Goal: Find contact information: Find contact information

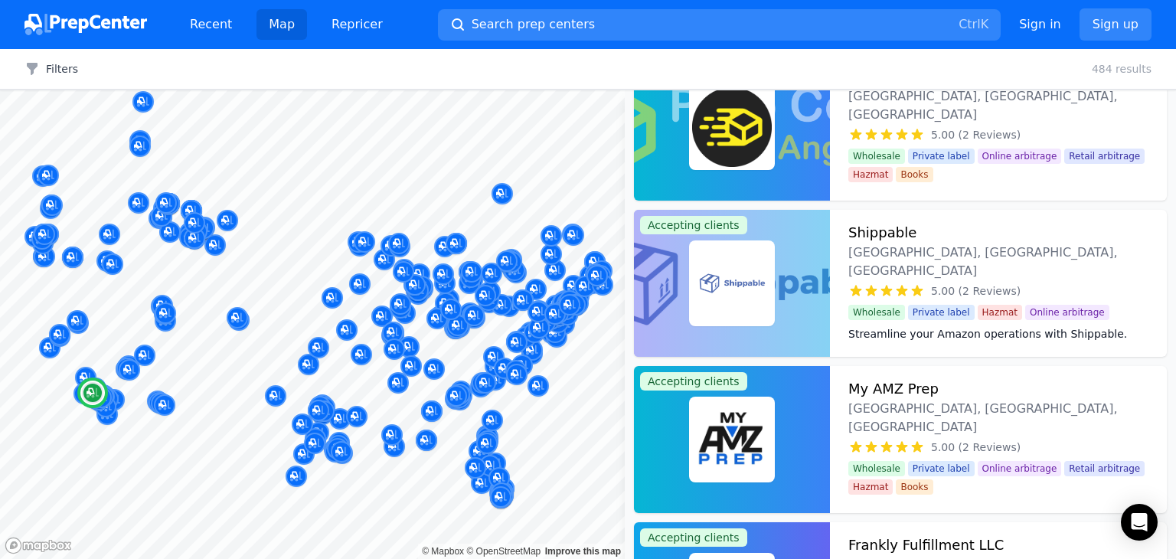
scroll to position [16743, 0]
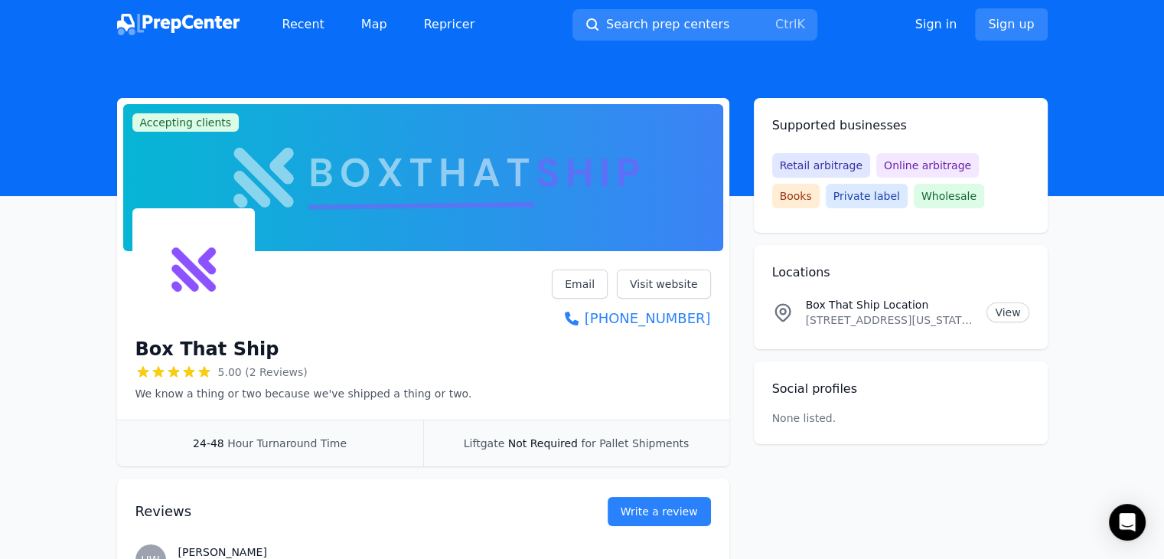
click at [215, 356] on h1 "Box That Ship" at bounding box center [207, 349] width 144 height 24
copy div "Box That Ship"
click at [869, 321] on p "1867 Maryland ave, Niagara Falls, New York, 14305, US" at bounding box center [890, 319] width 169 height 15
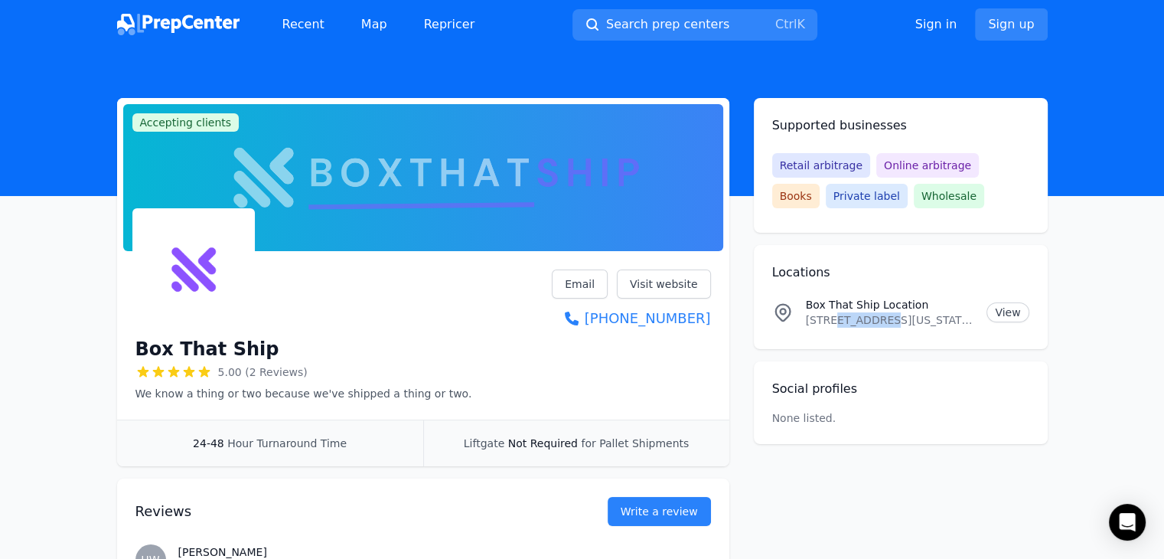
click at [869, 321] on p "1867 Maryland ave, Niagara Falls, New York, 14305, US" at bounding box center [890, 319] width 169 height 15
copy p "1867 Maryland ave, Niagara Falls, New York, 14305, US"
click at [595, 284] on link "Email" at bounding box center [580, 283] width 56 height 29
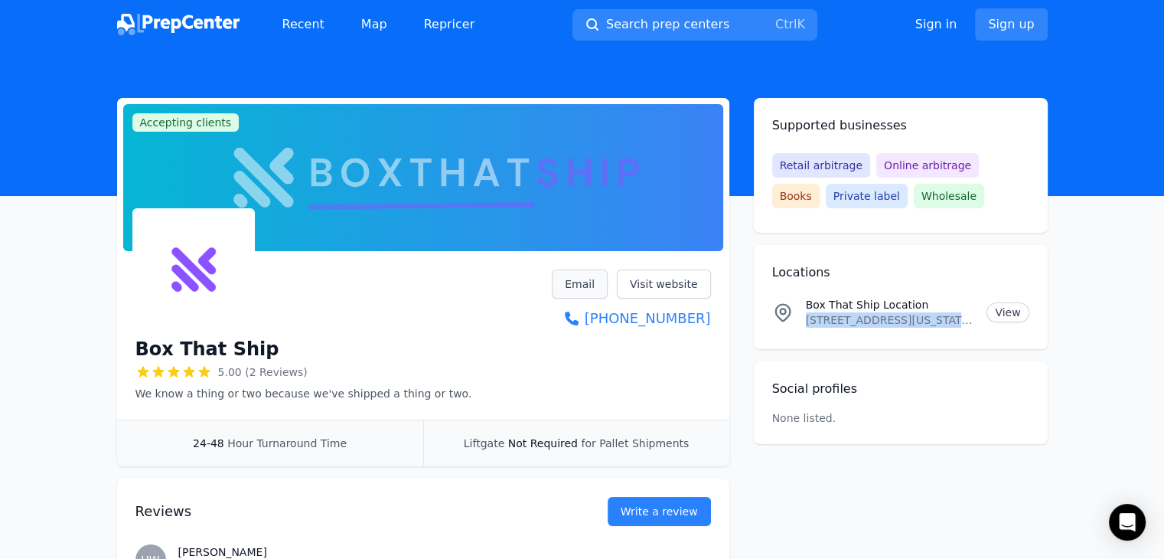
click at [582, 290] on link "Email" at bounding box center [580, 283] width 56 height 29
click at [689, 278] on link "Visit website" at bounding box center [664, 283] width 94 height 29
click at [591, 276] on link "Email" at bounding box center [580, 283] width 56 height 29
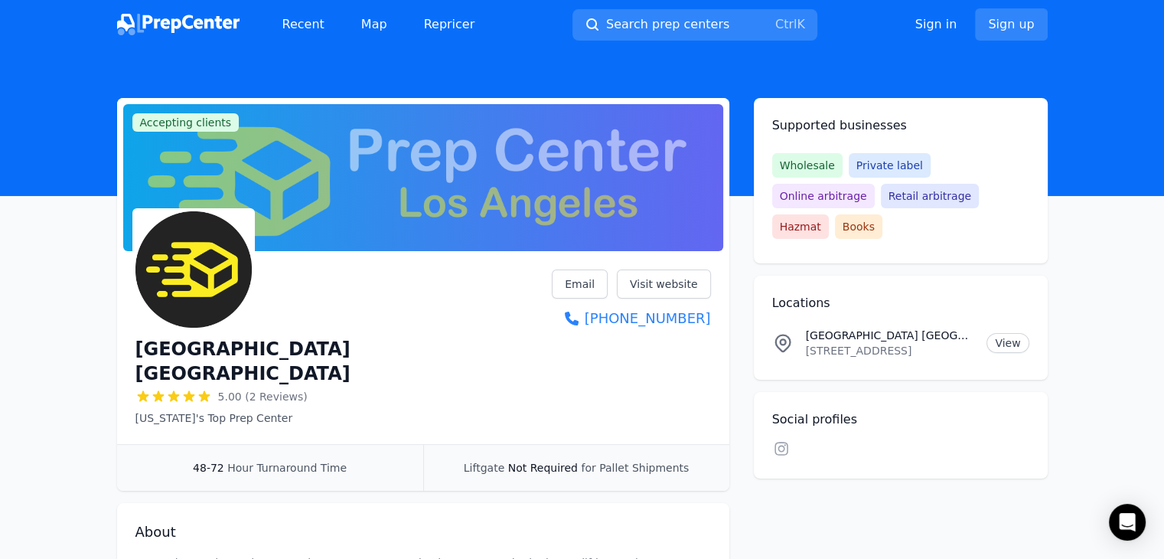
click at [246, 344] on h1 "Prep Center Los Angeles" at bounding box center [343, 361] width 417 height 49
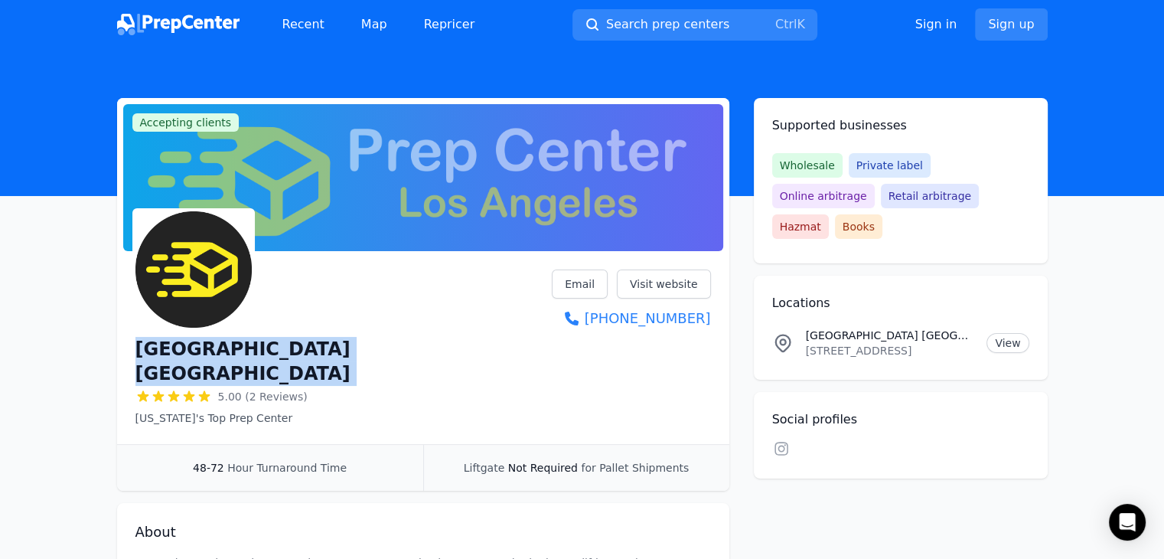
click at [246, 344] on h1 "[GEOGRAPHIC_DATA] [GEOGRAPHIC_DATA]" at bounding box center [343, 361] width 417 height 49
copy div "[GEOGRAPHIC_DATA] [GEOGRAPHIC_DATA]"
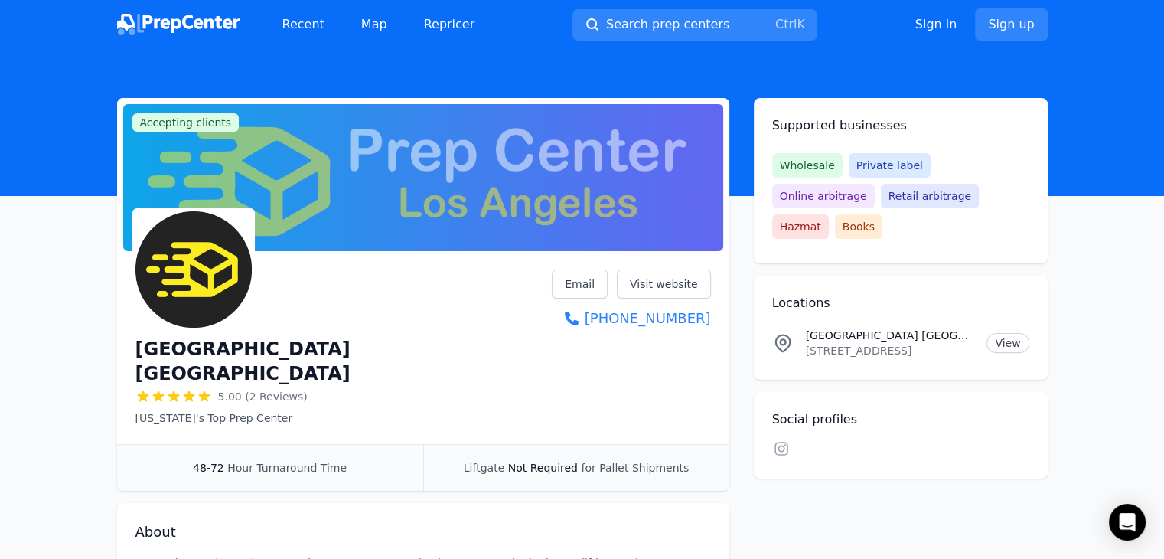
click at [867, 343] on p "9718 Glenoaks Blvd, Sun Valley, CA, 91352, US" at bounding box center [890, 350] width 169 height 15
copy p "9718 Glenoaks Blvd, Sun Valley, CA, 91352, US"
click at [595, 289] on link "Email" at bounding box center [580, 283] width 56 height 29
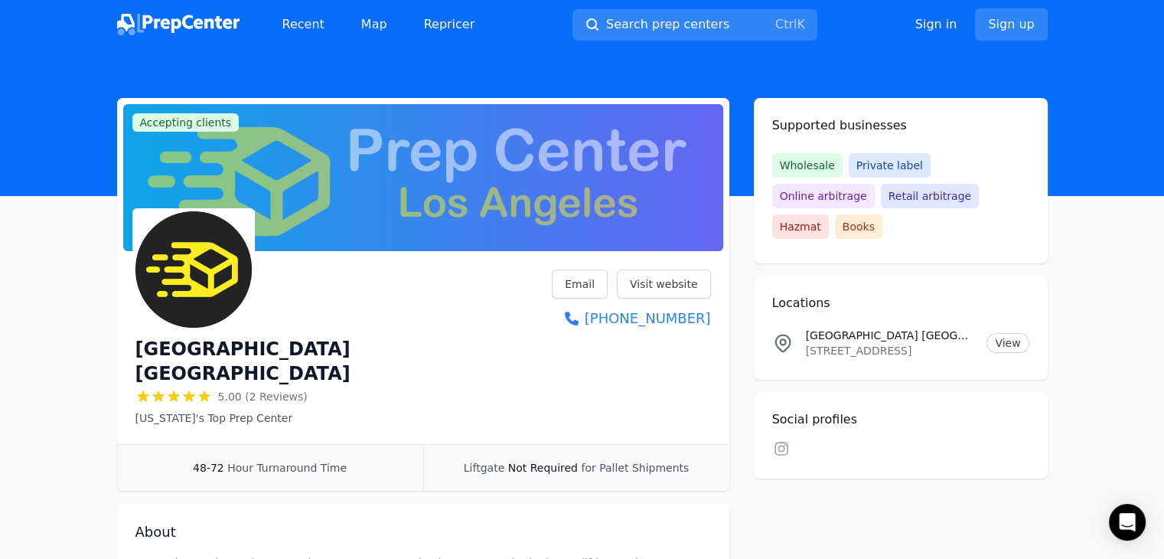
click at [649, 364] on div "Prep Center Los Angeles 5.00 (2 Reviews) California's Top Prep Center Email Vis…" at bounding box center [423, 347] width 576 height 156
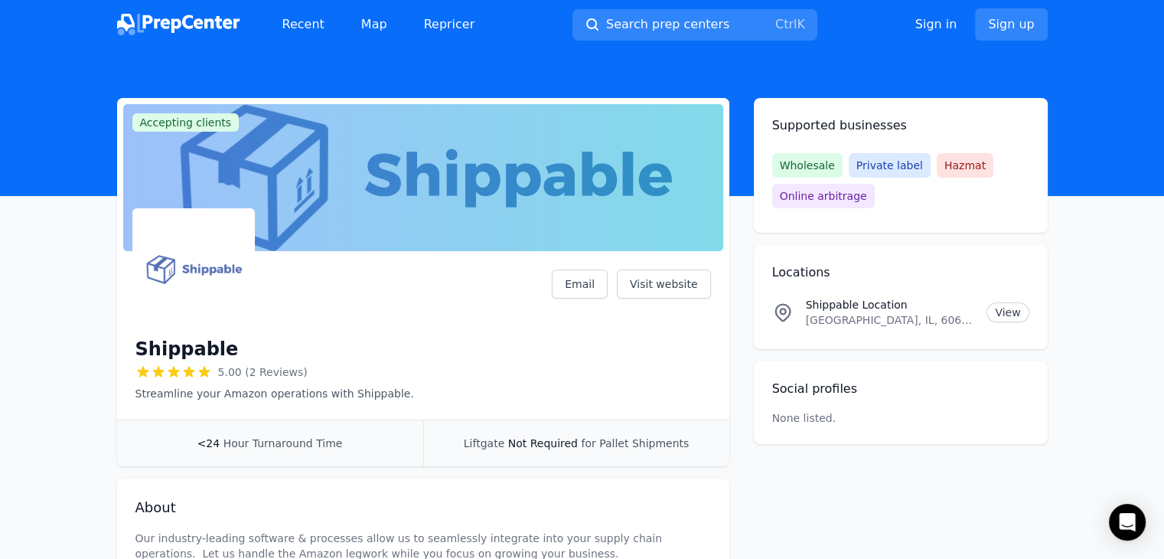
click at [181, 347] on h1 "Shippable" at bounding box center [186, 349] width 103 height 24
copy div "Shippable"
click at [844, 322] on p "Chicago, IL, 60602, US" at bounding box center [890, 319] width 169 height 15
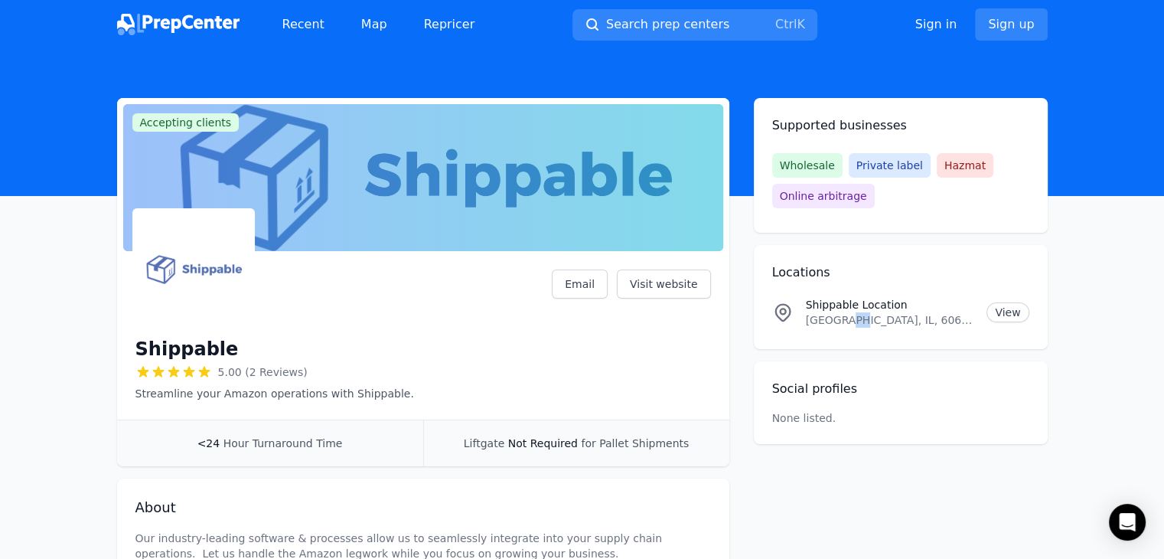
click at [844, 322] on p "Chicago, IL, 60602, US" at bounding box center [890, 319] width 169 height 15
copy p "Chicago, IL, 60602, US"
click at [604, 283] on link "Email" at bounding box center [580, 283] width 56 height 29
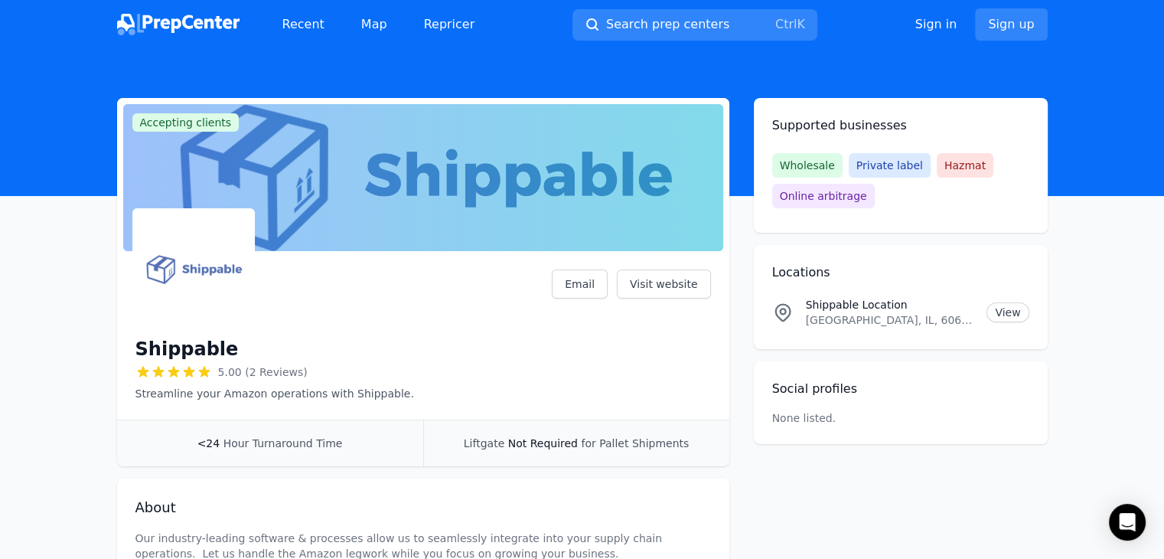
click at [196, 344] on h1 "Shippable" at bounding box center [186, 349] width 103 height 24
copy div "Shippable"
